Goal: Task Accomplishment & Management: Complete application form

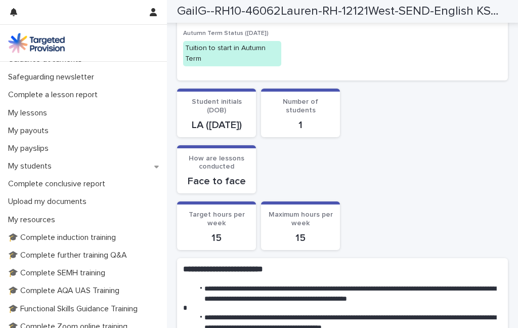
scroll to position [107, 0]
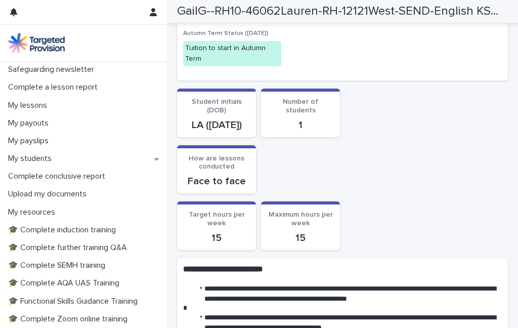
click at [25, 167] on div "Complete conclusive report" at bounding box center [83, 176] width 167 height 18
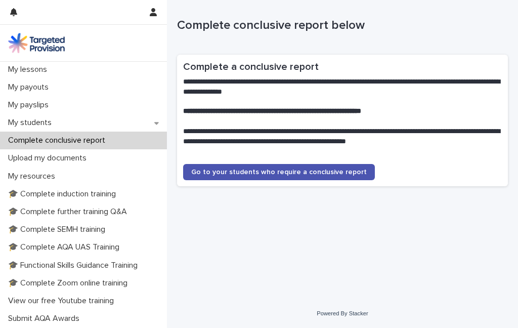
scroll to position [140, 0]
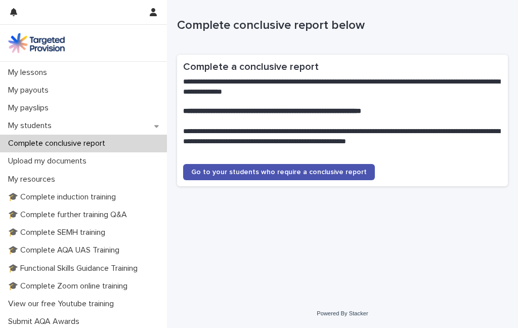
click at [155, 130] on div "My students" at bounding box center [83, 126] width 167 height 18
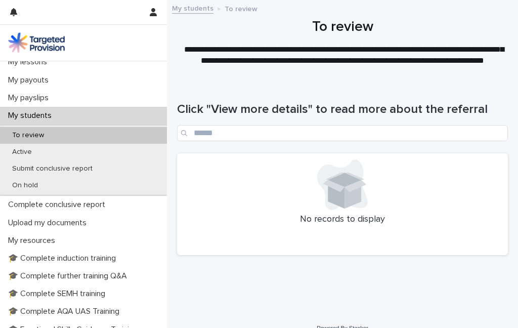
scroll to position [151, 0]
click at [15, 153] on p "Active" at bounding box center [22, 151] width 36 height 9
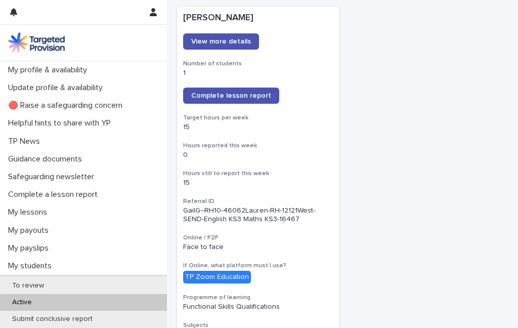
scroll to position [149, 0]
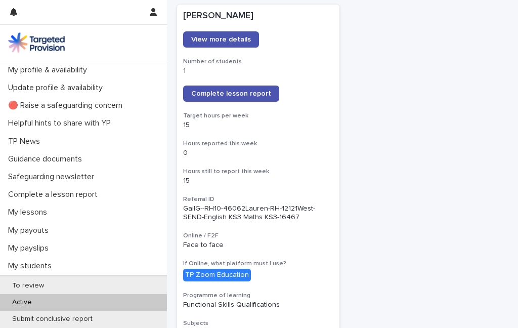
click at [251, 96] on link "Complete lesson report" at bounding box center [231, 93] width 96 height 16
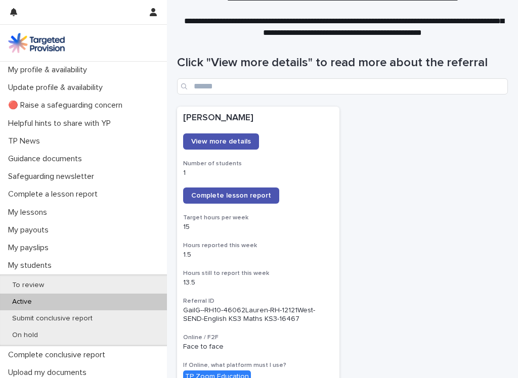
scroll to position [44, 0]
